Goal: Information Seeking & Learning: Learn about a topic

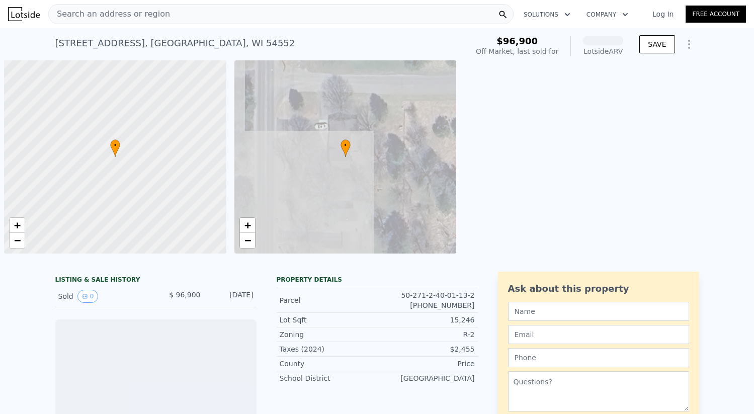
scroll to position [0, 4]
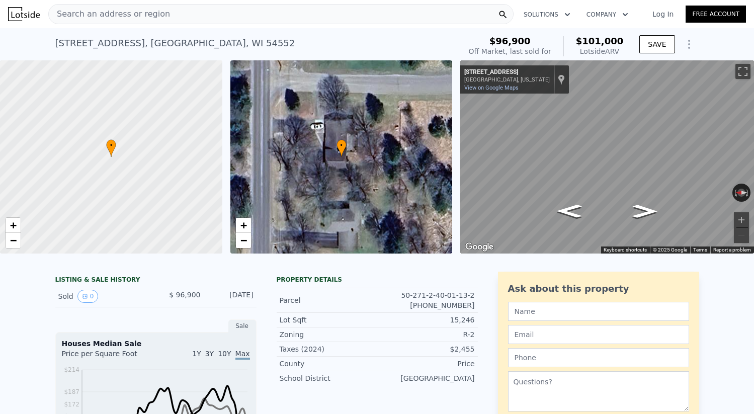
click at [125, 5] on div "Search an address or region" at bounding box center [109, 14] width 121 height 19
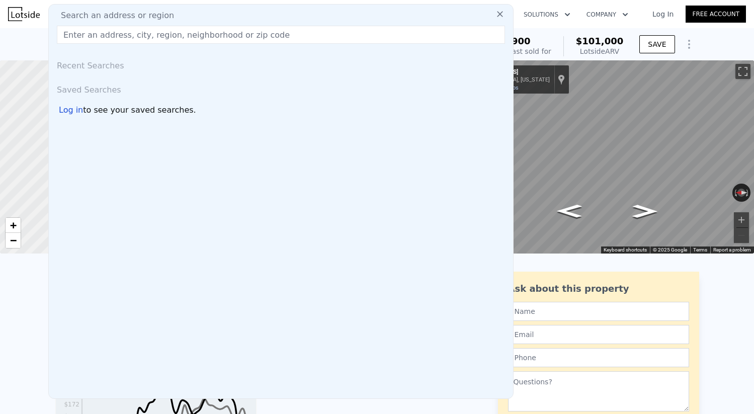
type input "[STREET_ADDRESS]"
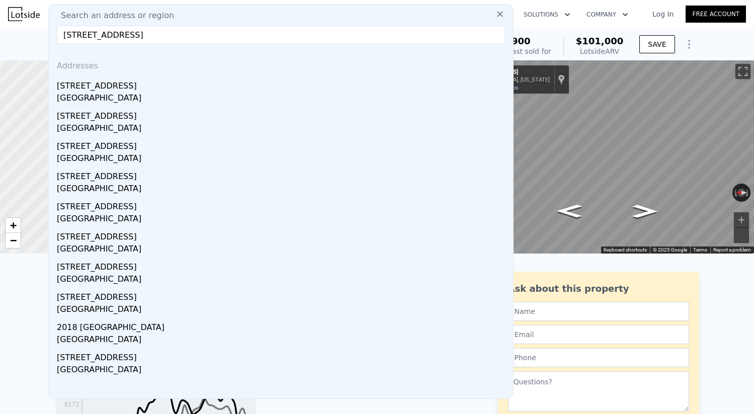
click at [124, 33] on input "[STREET_ADDRESS]" at bounding box center [281, 35] width 448 height 18
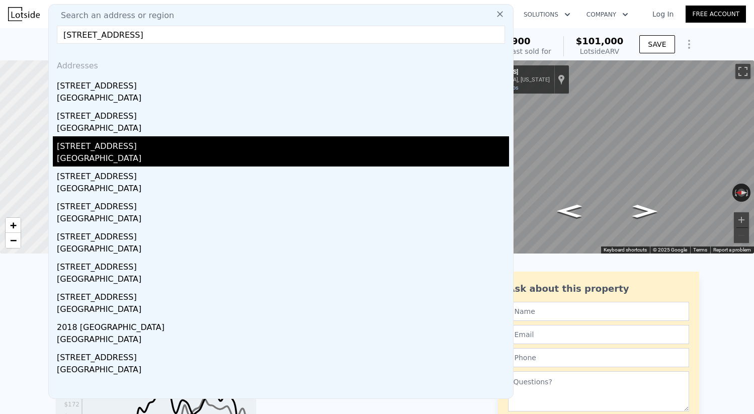
click at [95, 148] on div "[STREET_ADDRESS]" at bounding box center [283, 144] width 452 height 16
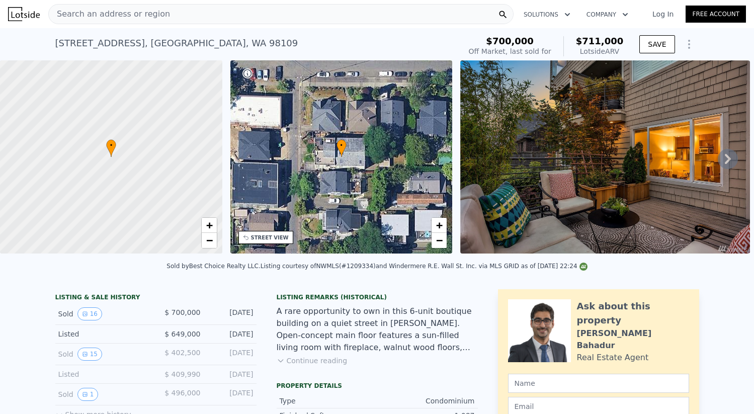
click at [725, 154] on icon at bounding box center [728, 159] width 6 height 10
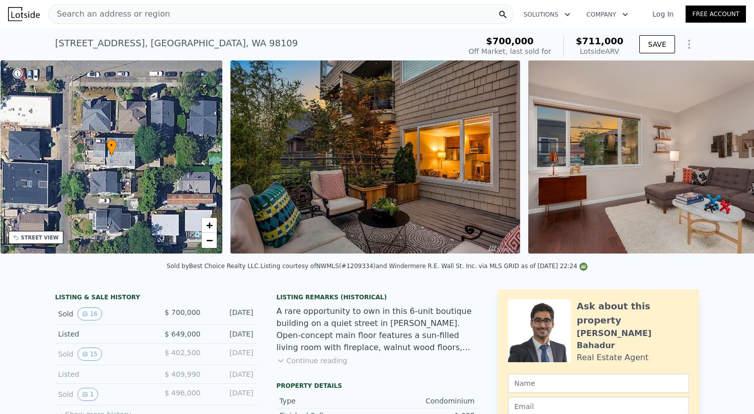
scroll to position [0, 234]
click at [725, 154] on icon at bounding box center [728, 159] width 6 height 10
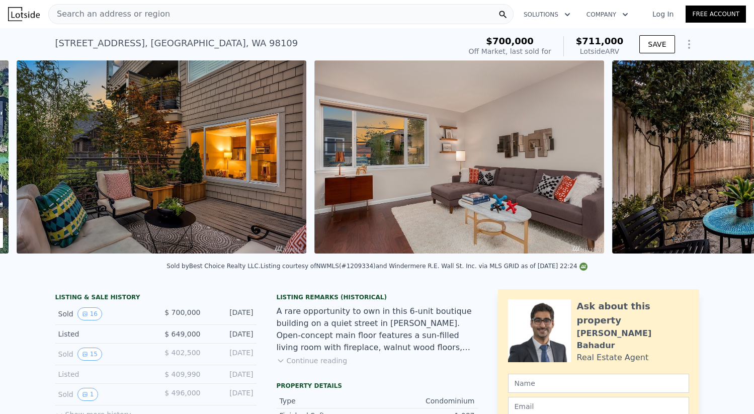
scroll to position [0, 460]
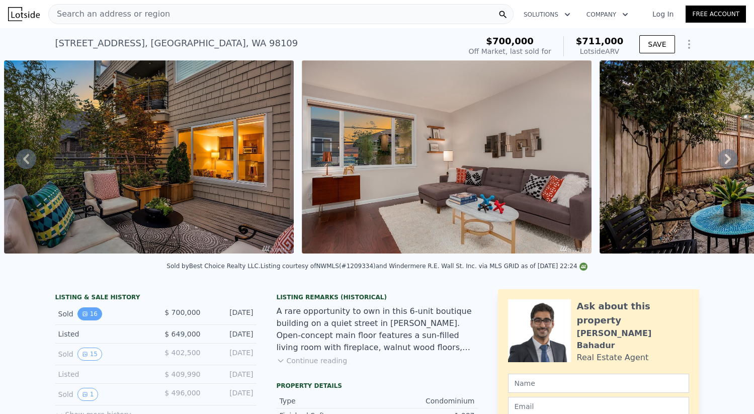
click at [83, 311] on icon "View historical data" at bounding box center [85, 314] width 6 height 6
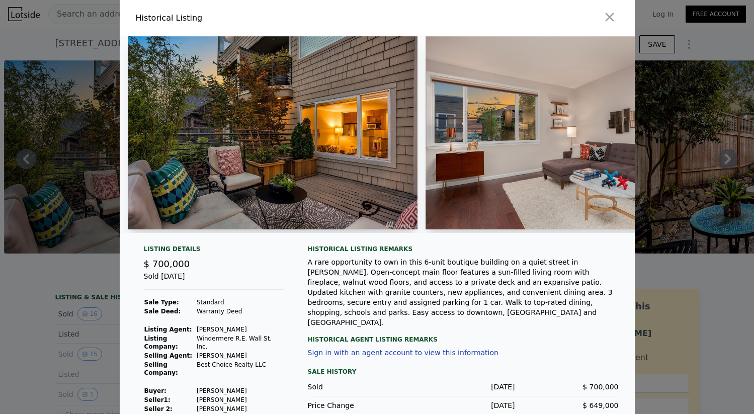
click at [38, 321] on div at bounding box center [377, 207] width 754 height 414
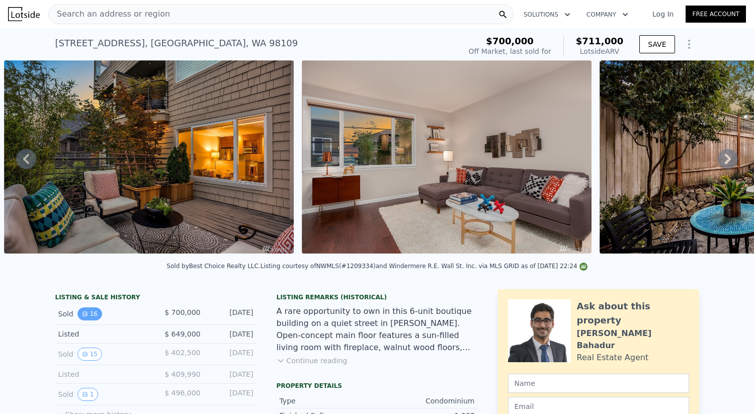
click at [83, 312] on icon "View historical data" at bounding box center [85, 314] width 4 height 4
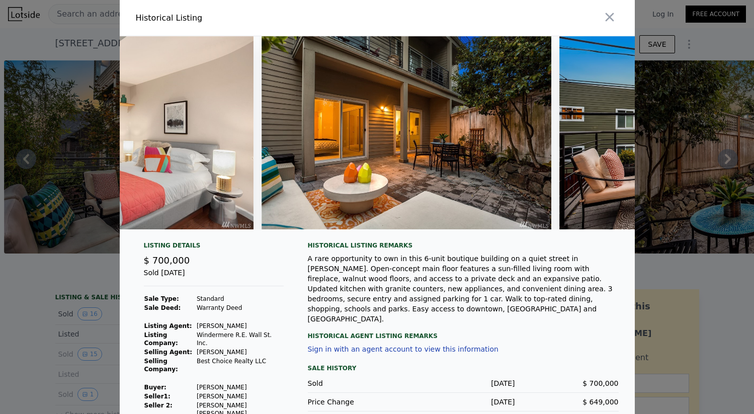
scroll to position [0, 4265]
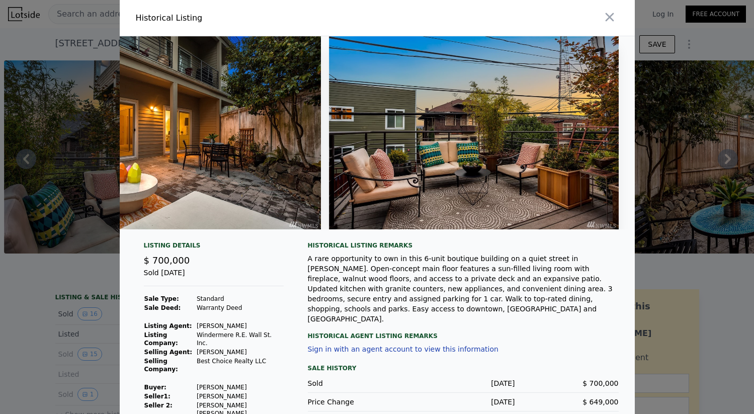
click at [44, 284] on div at bounding box center [377, 207] width 754 height 414
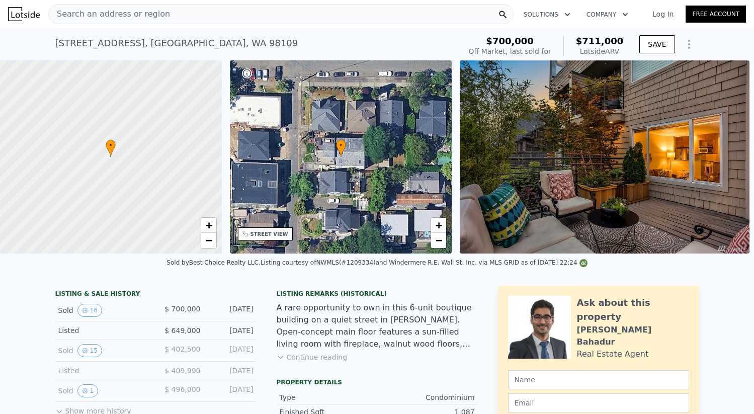
scroll to position [0, 4]
click at [299, 356] on button "Continue reading" at bounding box center [312, 357] width 71 height 10
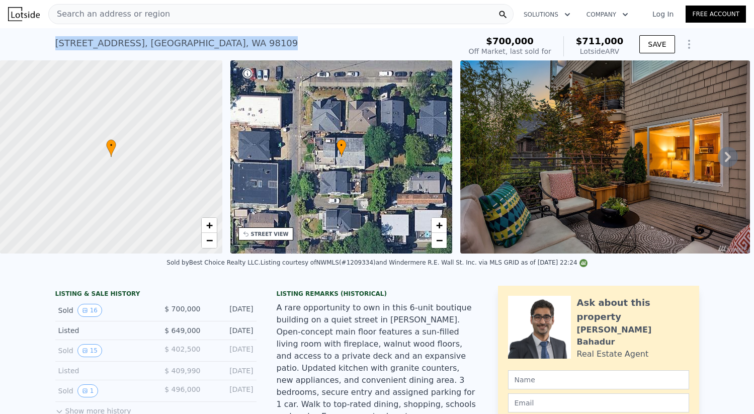
drag, startPoint x: 224, startPoint y: 41, endPoint x: 52, endPoint y: 41, distance: 171.5
click at [52, 41] on div "[STREET_ADDRESS] Sold [DATE] for $700k (~ARV $711k ) $700,000 Off Market, last …" at bounding box center [377, 44] width 754 height 32
copy div "[STREET_ADDRESS]"
